Goal: Information Seeking & Learning: Find specific fact

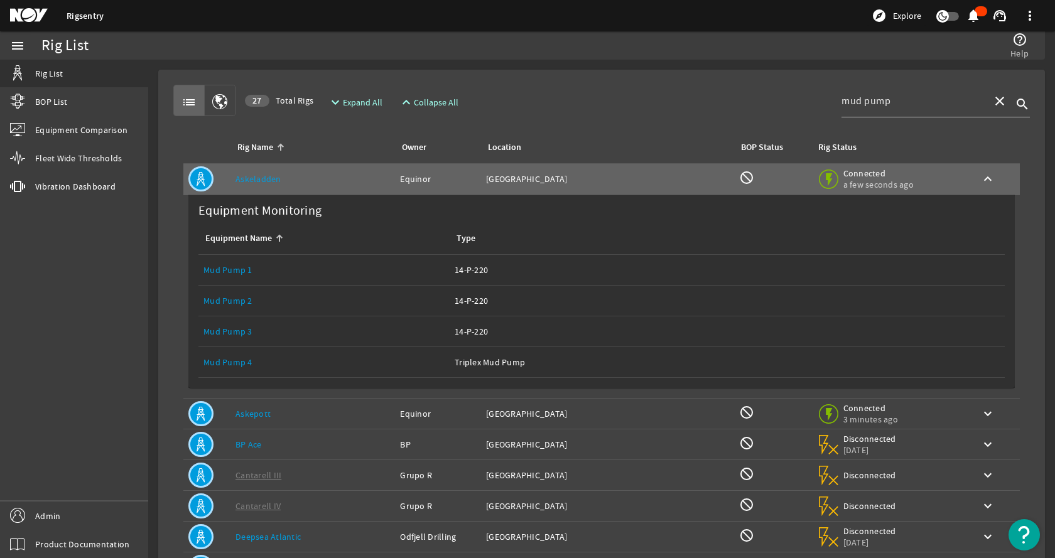
click at [495, 64] on rigsentry-mat-card "list 27 Total Rigs expand_more Expand All expand_less Collapse All mud pump clo…" at bounding box center [601, 480] width 907 height 841
click at [993, 101] on mat-icon "close" at bounding box center [1000, 101] width 15 height 15
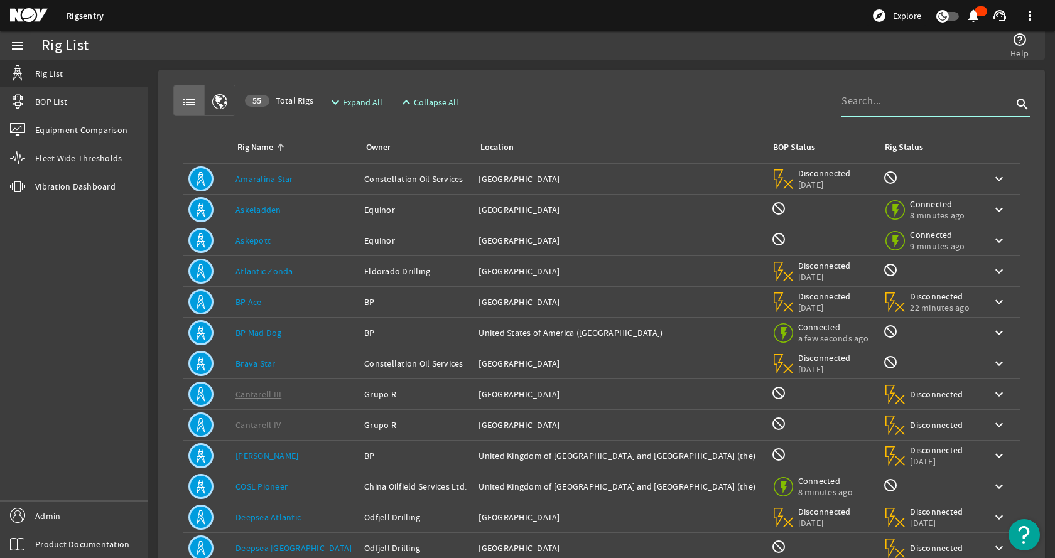
click at [348, 99] on span "Expand All" at bounding box center [363, 102] width 40 height 13
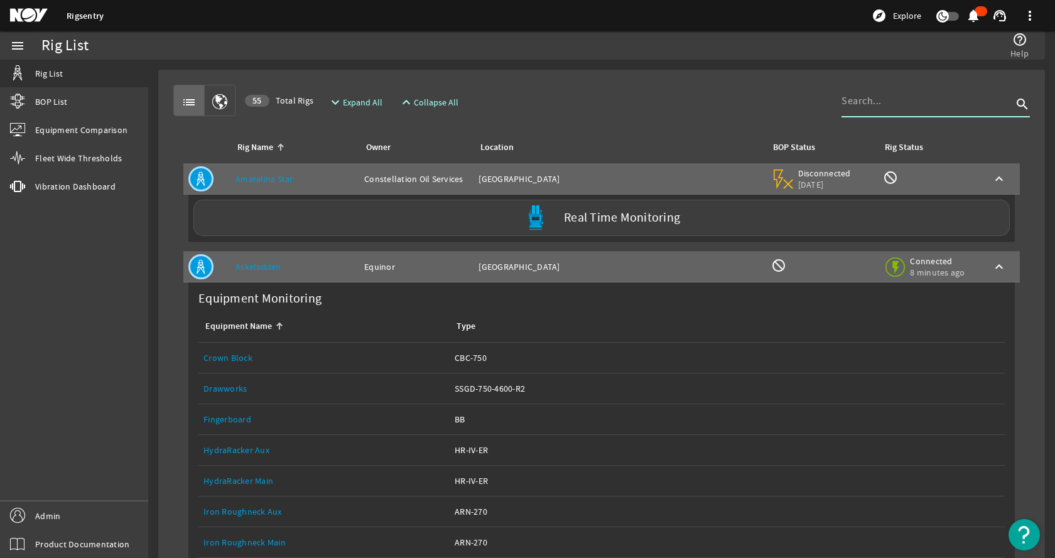
click at [883, 102] on input at bounding box center [927, 101] width 171 height 15
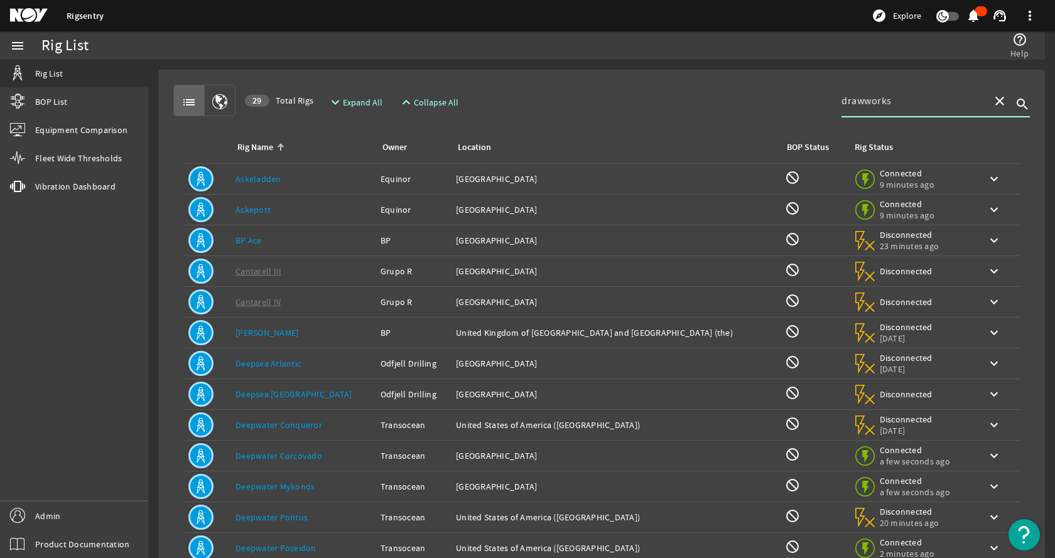
type input "drawworks"
click at [993, 101] on mat-icon "close" at bounding box center [1000, 101] width 15 height 15
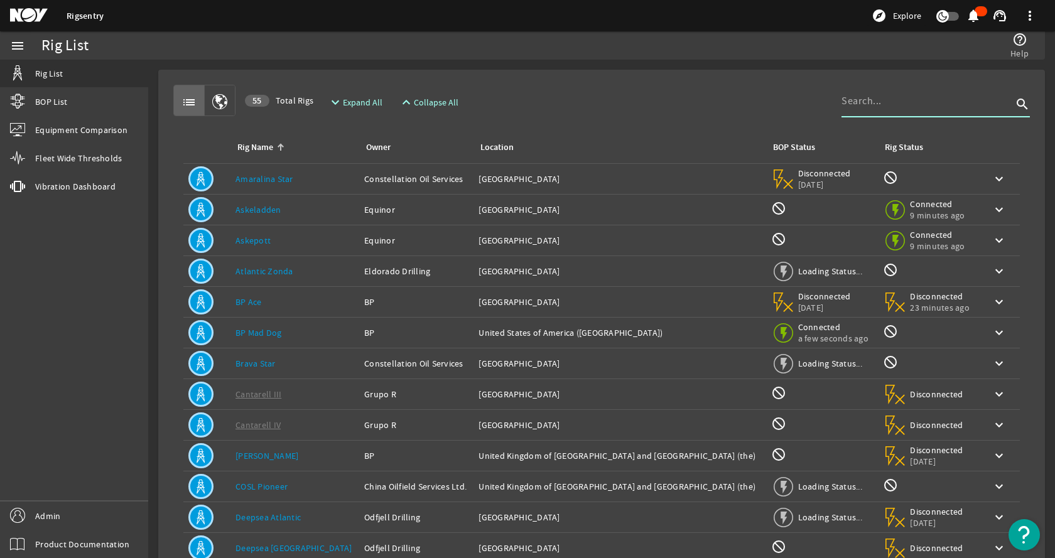
click at [744, 73] on mat-card "list 55 Total Rigs expand_more Expand All expand_less Collapse All search Rig N…" at bounding box center [601, 378] width 887 height 616
click at [371, 106] on span "Expand All" at bounding box center [363, 102] width 40 height 13
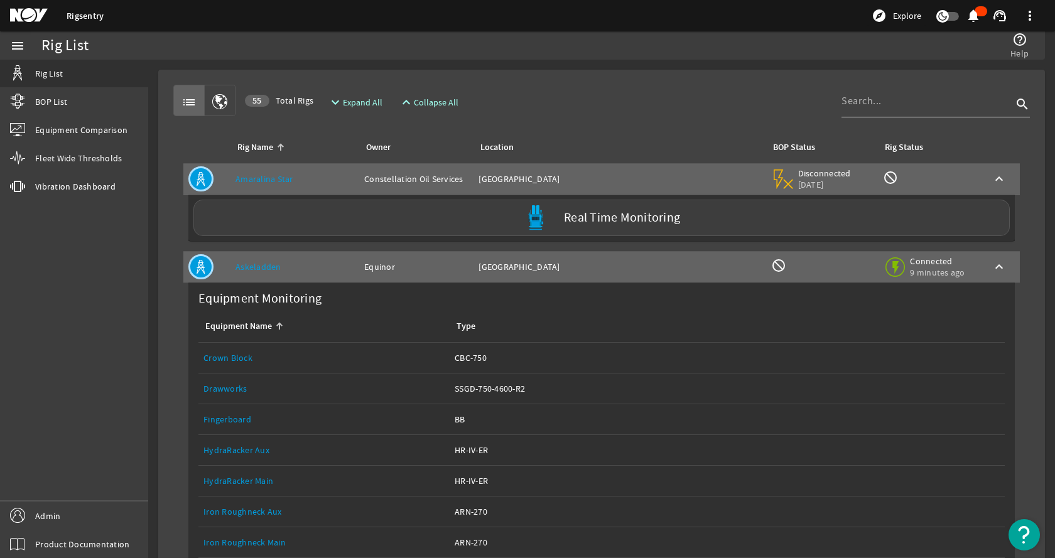
click at [852, 104] on input at bounding box center [927, 101] width 171 height 15
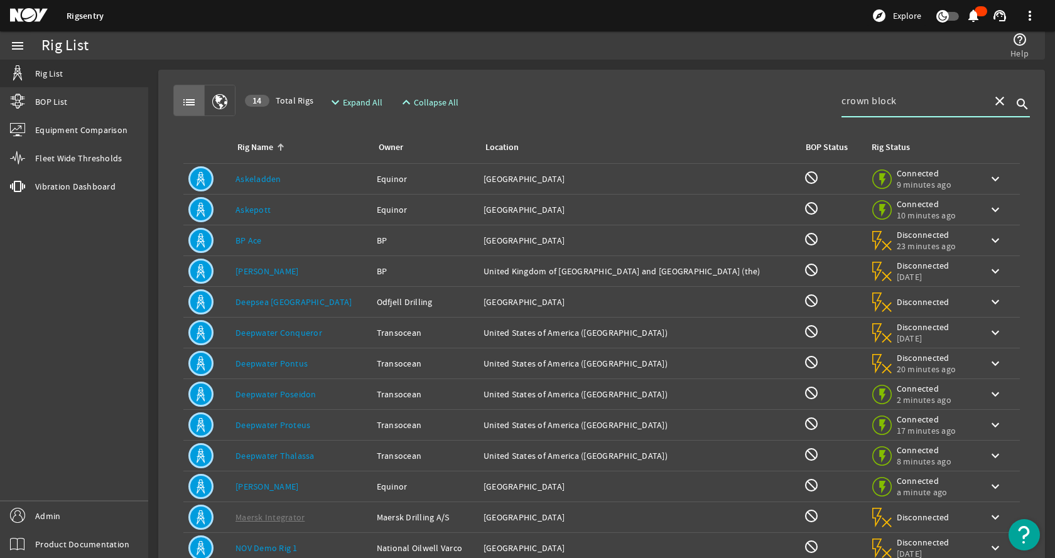
type input "crown block"
click at [359, 104] on span "Expand All" at bounding box center [363, 102] width 40 height 13
click at [362, 101] on span "Expand All" at bounding box center [363, 102] width 40 height 13
click at [415, 102] on span "Collapse All" at bounding box center [436, 102] width 45 height 13
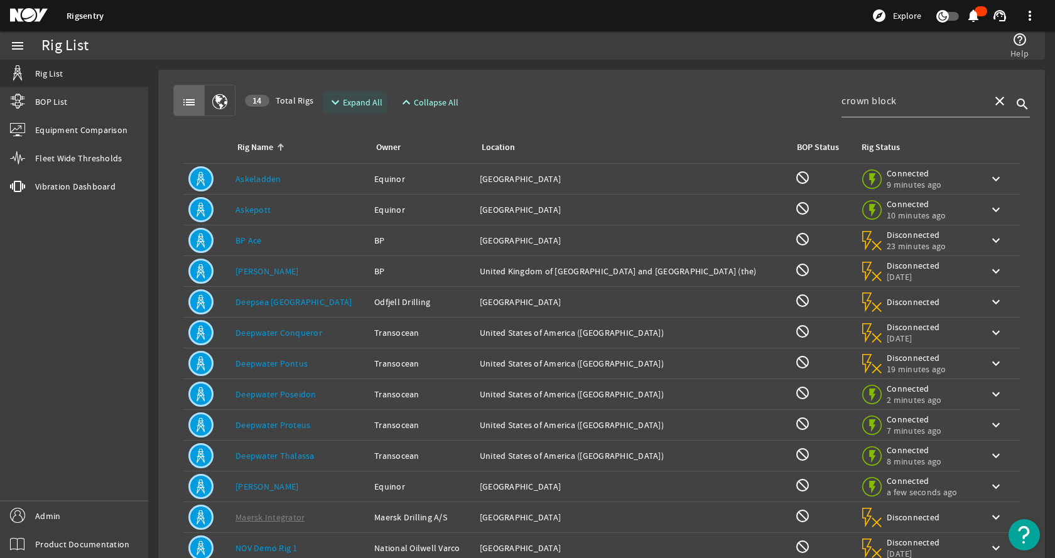
click at [338, 102] on mat-icon "expand_more" at bounding box center [333, 102] width 10 height 15
click at [518, 94] on div "list 14 Total Rigs expand_more Expand All expand_less Collapse All crown block …" at bounding box center [601, 100] width 857 height 31
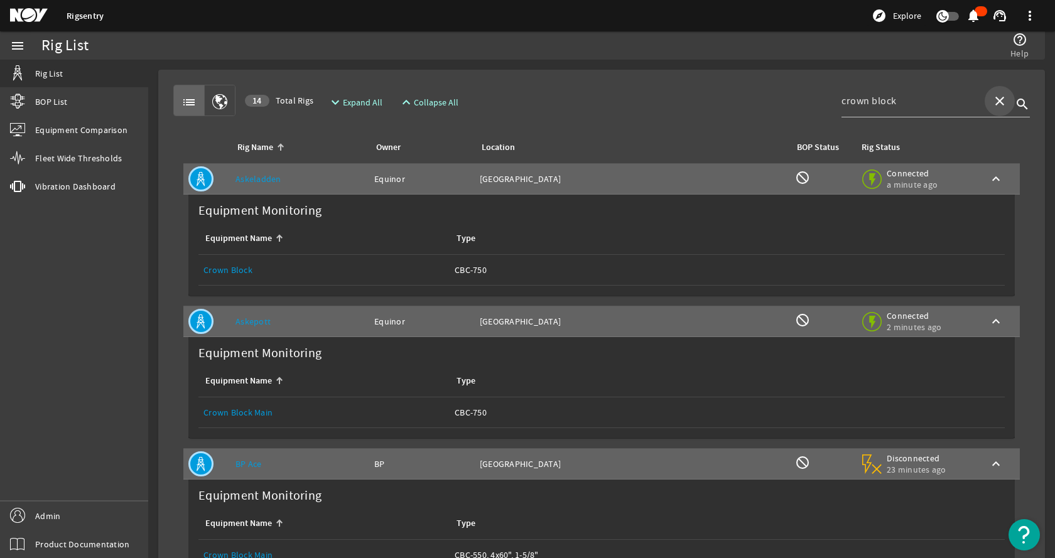
drag, startPoint x: 996, startPoint y: 97, endPoint x: 906, endPoint y: 99, distance: 90.5
click at [996, 98] on mat-icon "close" at bounding box center [1000, 101] width 15 height 15
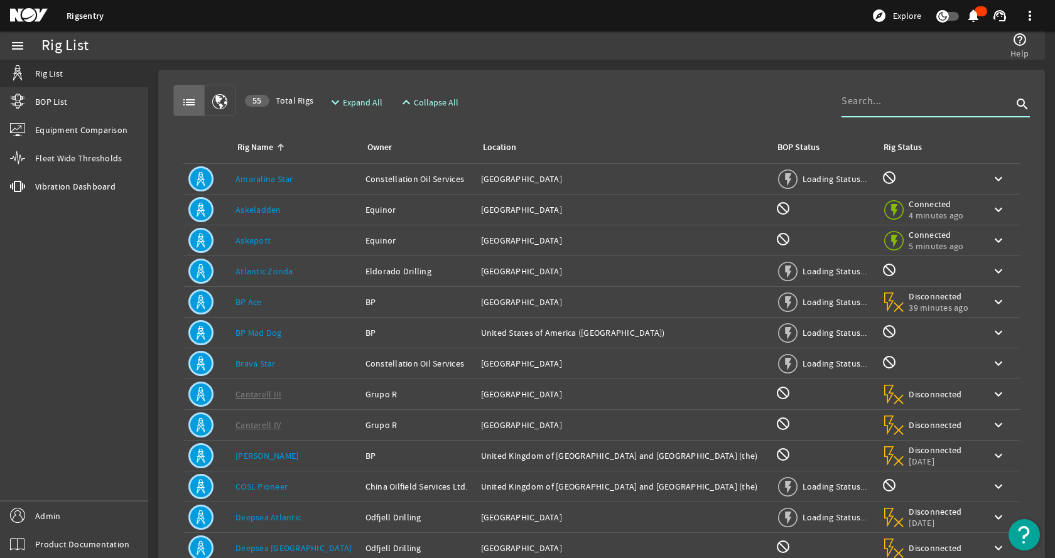
click at [895, 99] on input at bounding box center [927, 101] width 171 height 15
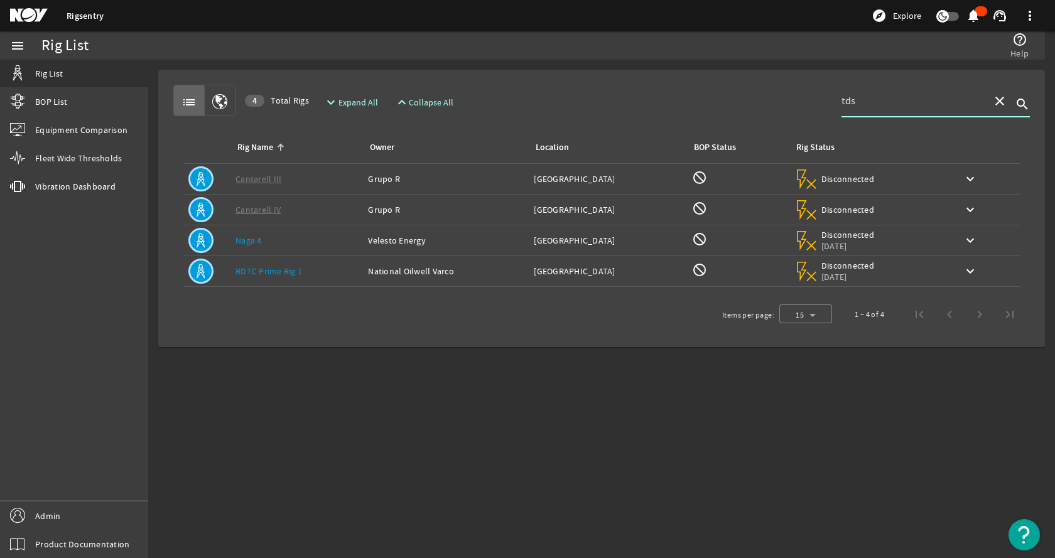
type input "tds"
click at [366, 103] on span "Expand All" at bounding box center [359, 102] width 40 height 13
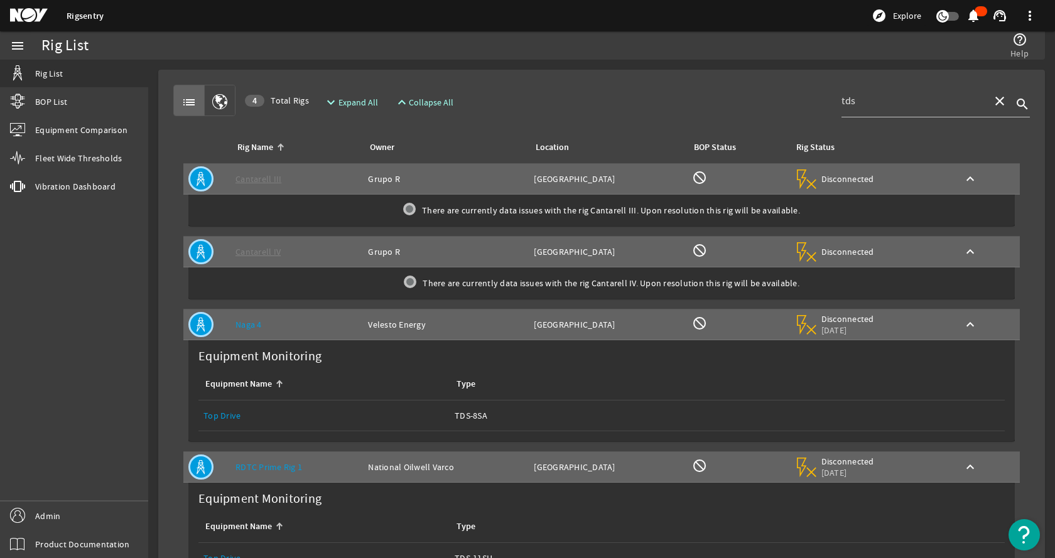
click at [737, 83] on div "list 4 Total Rigs expand_more Expand All expand_less Collapse All tds close sea…" at bounding box center [601, 362] width 867 height 565
click at [993, 101] on mat-icon "close" at bounding box center [1000, 101] width 15 height 15
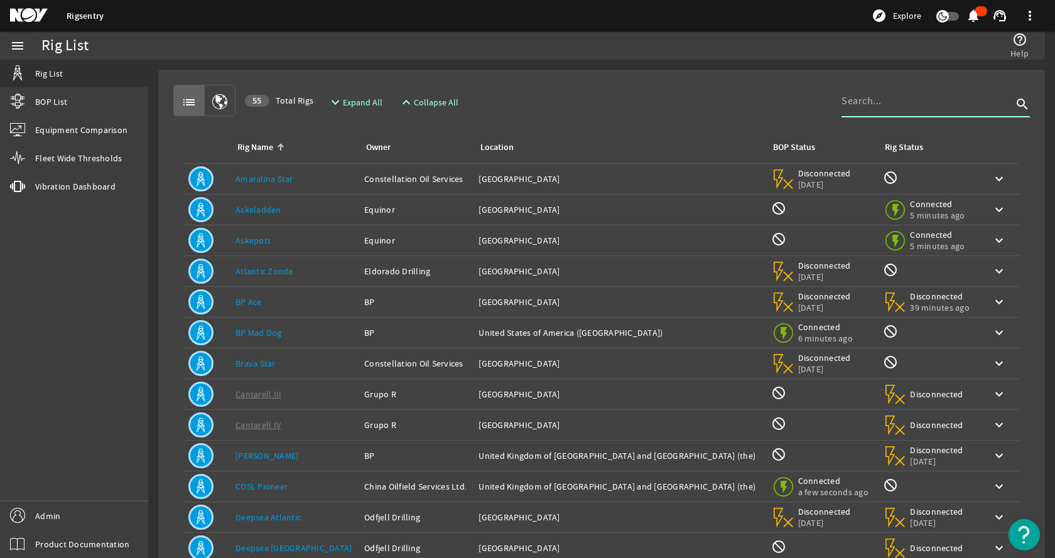
click at [584, 79] on mat-card "list 55 Total Rigs expand_more Expand All expand_less Collapse All search Rig N…" at bounding box center [601, 378] width 887 height 616
